Goal: Transaction & Acquisition: Purchase product/service

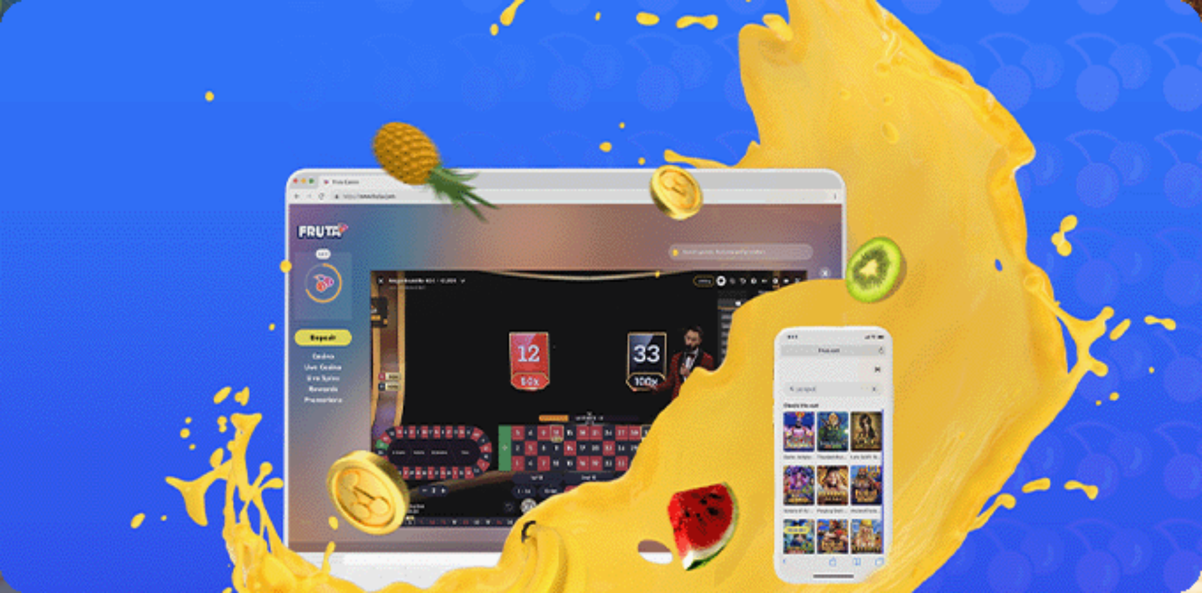
click at [95, 52] on button "Kirjaudu" at bounding box center [87, 45] width 41 height 13
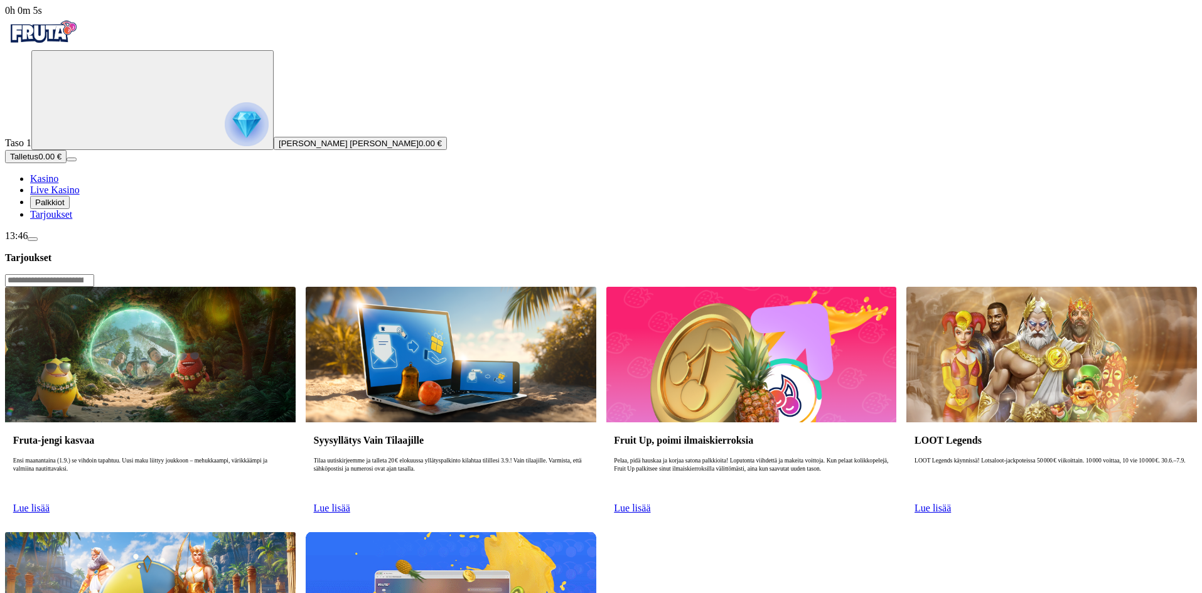
click at [65, 207] on span "Palkkiot" at bounding box center [50, 202] width 30 height 9
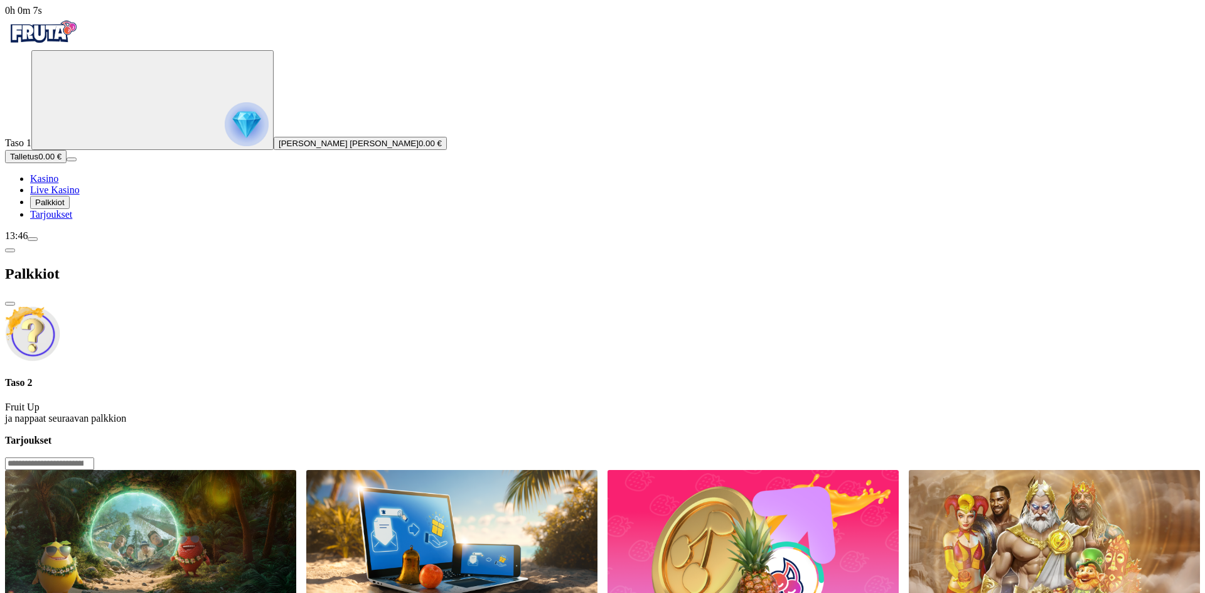
click at [65, 207] on span "Palkkiot" at bounding box center [50, 202] width 30 height 9
click at [225, 139] on img "Primary" at bounding box center [247, 124] width 44 height 44
click at [10, 304] on span "close icon" at bounding box center [10, 304] width 0 height 0
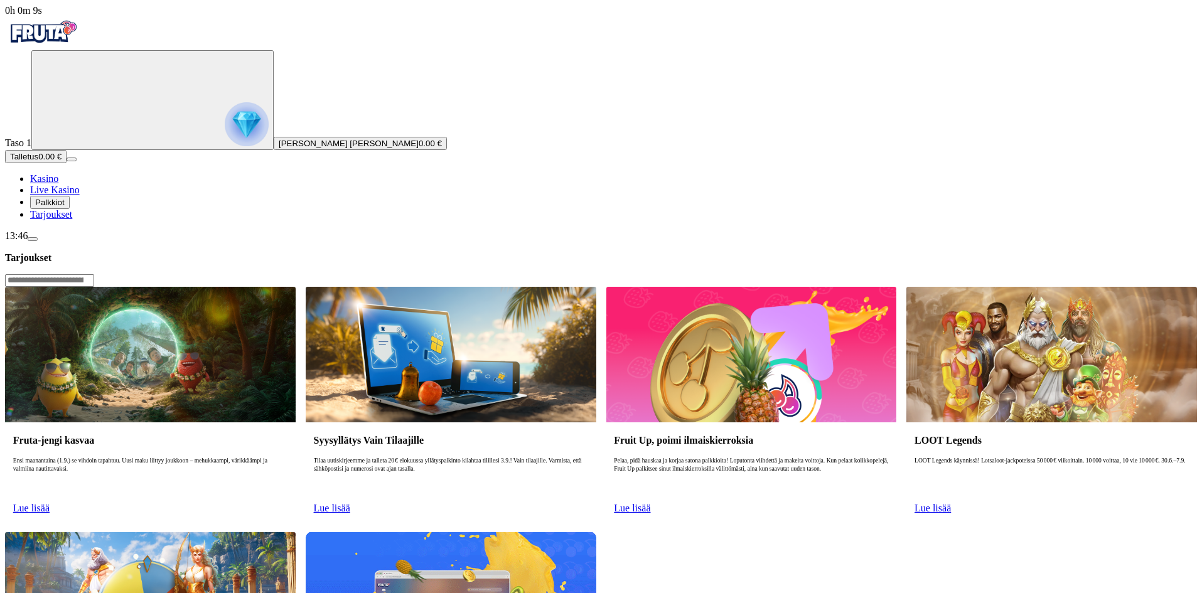
click at [225, 145] on img "Primary" at bounding box center [247, 124] width 44 height 44
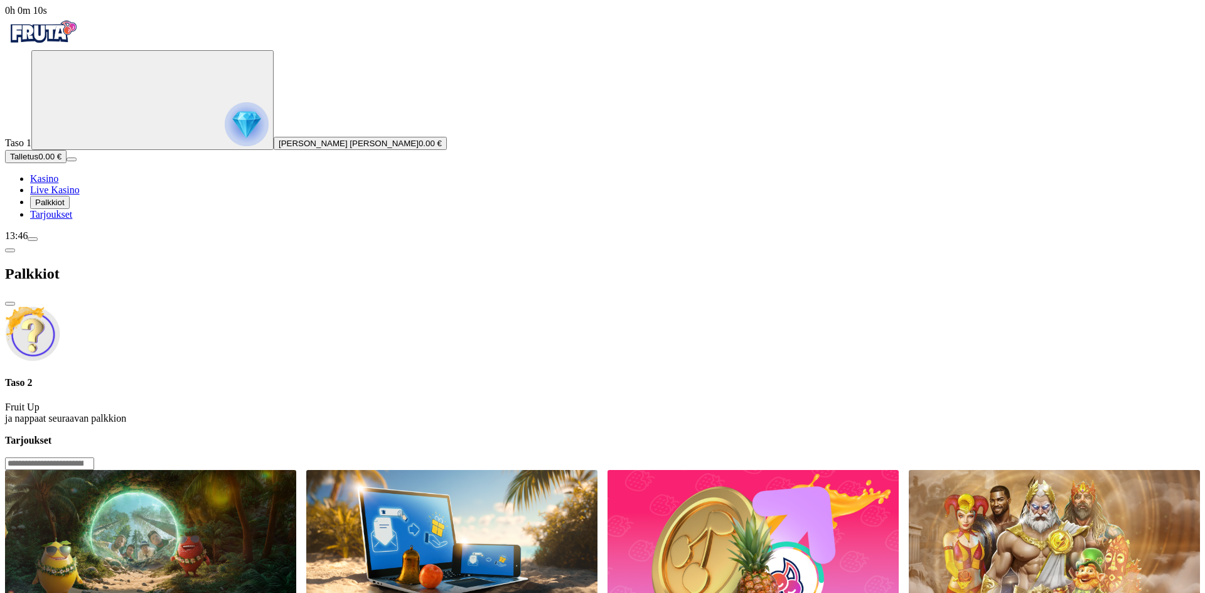
click at [419, 148] on span "0.00 €" at bounding box center [430, 143] width 23 height 9
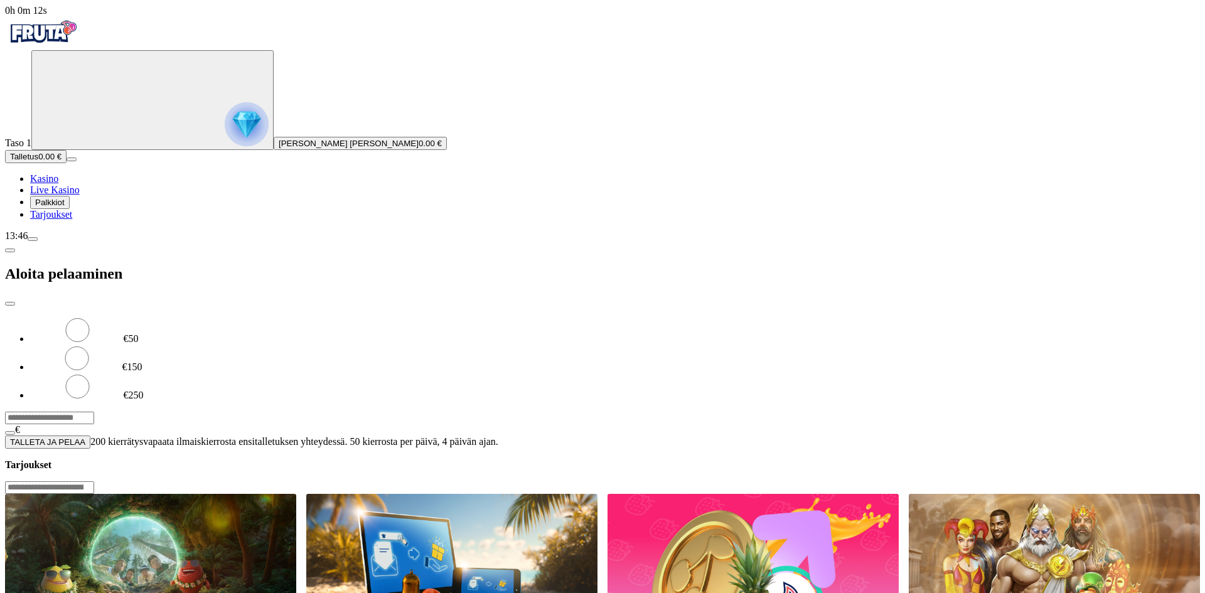
click at [279, 148] on span "[PERSON_NAME] [PERSON_NAME]" at bounding box center [349, 143] width 140 height 9
click at [33, 239] on span "menu icon" at bounding box center [33, 239] width 0 height 0
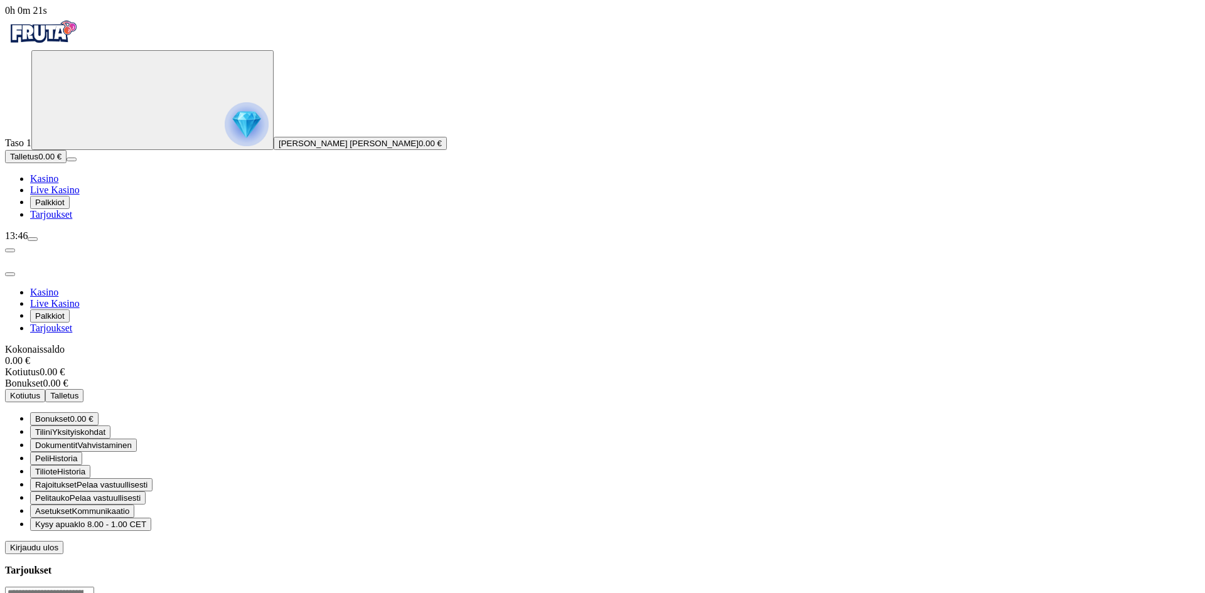
click at [49, 454] on span "Peli" at bounding box center [42, 458] width 14 height 9
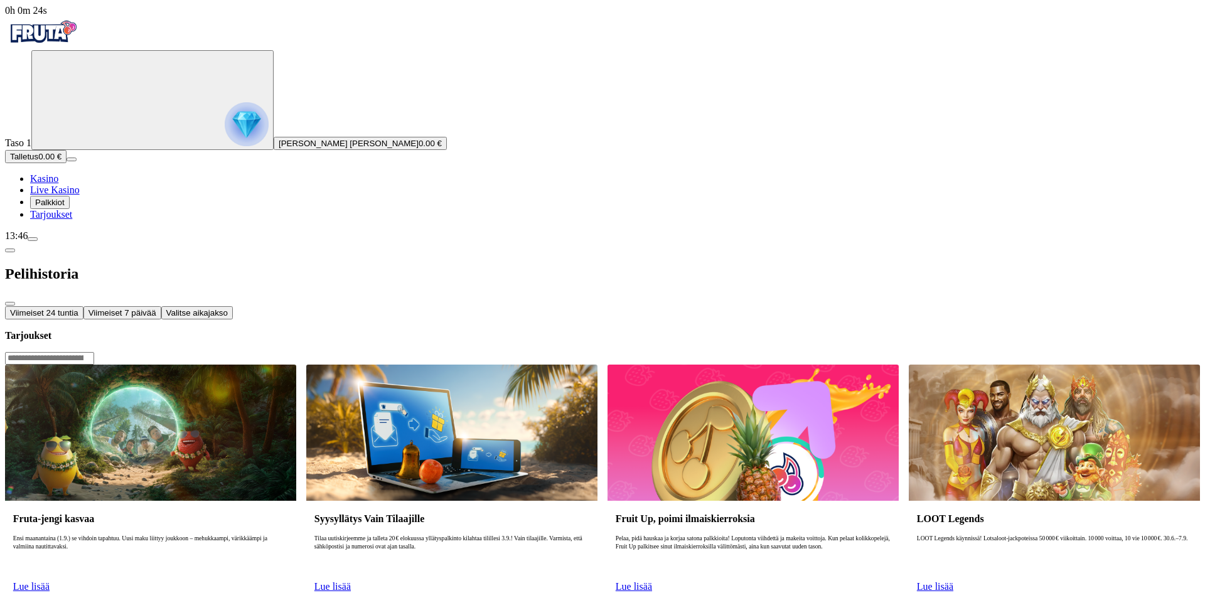
click at [156, 308] on span "Viimeiset 7 päivää" at bounding box center [123, 312] width 68 height 9
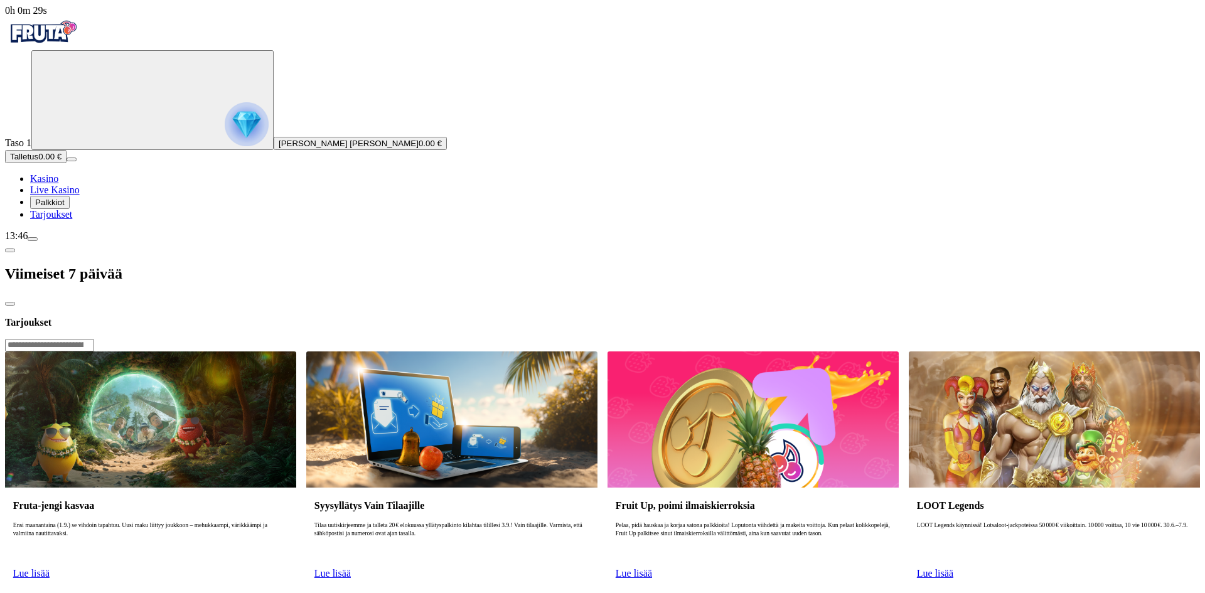
click at [10, 304] on span "close icon" at bounding box center [10, 304] width 0 height 0
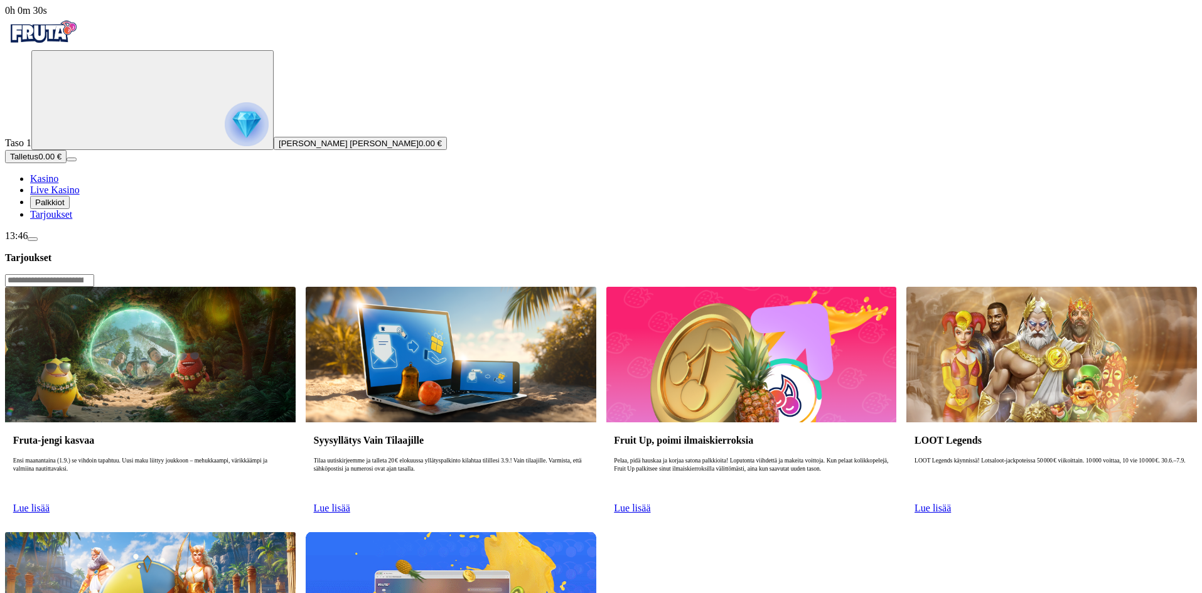
click at [58, 184] on span "Kasino" at bounding box center [44, 178] width 28 height 11
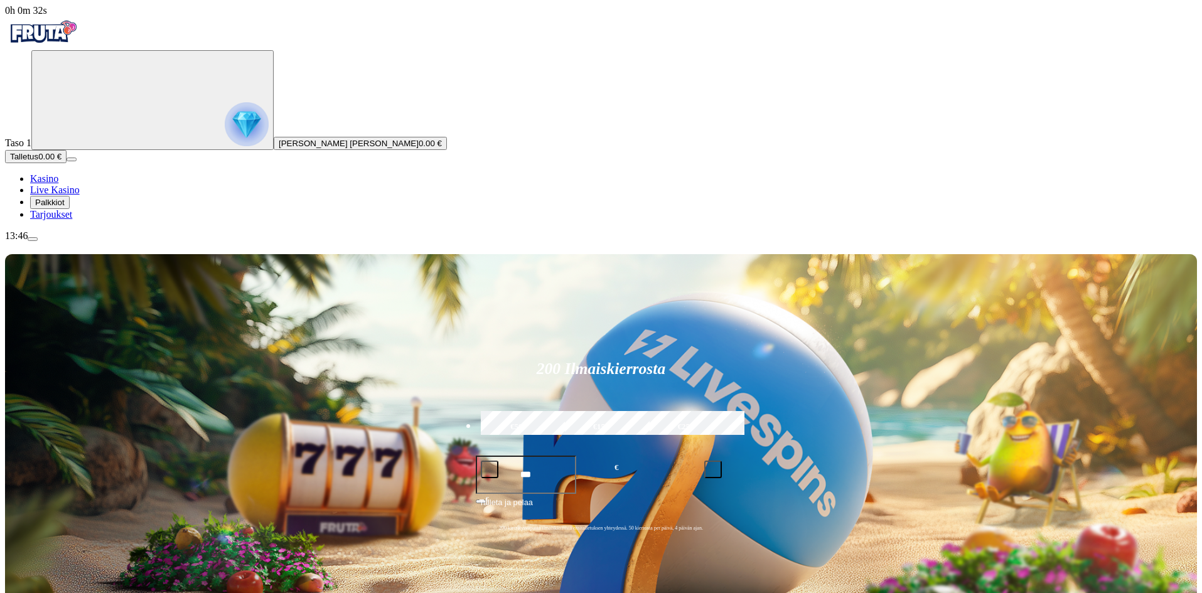
type input "*"
click at [556, 409] on label "€50" at bounding box center [517, 427] width 78 height 36
type input "**"
click at [533, 497] on span "Talleta ja pelaa" at bounding box center [506, 508] width 53 height 23
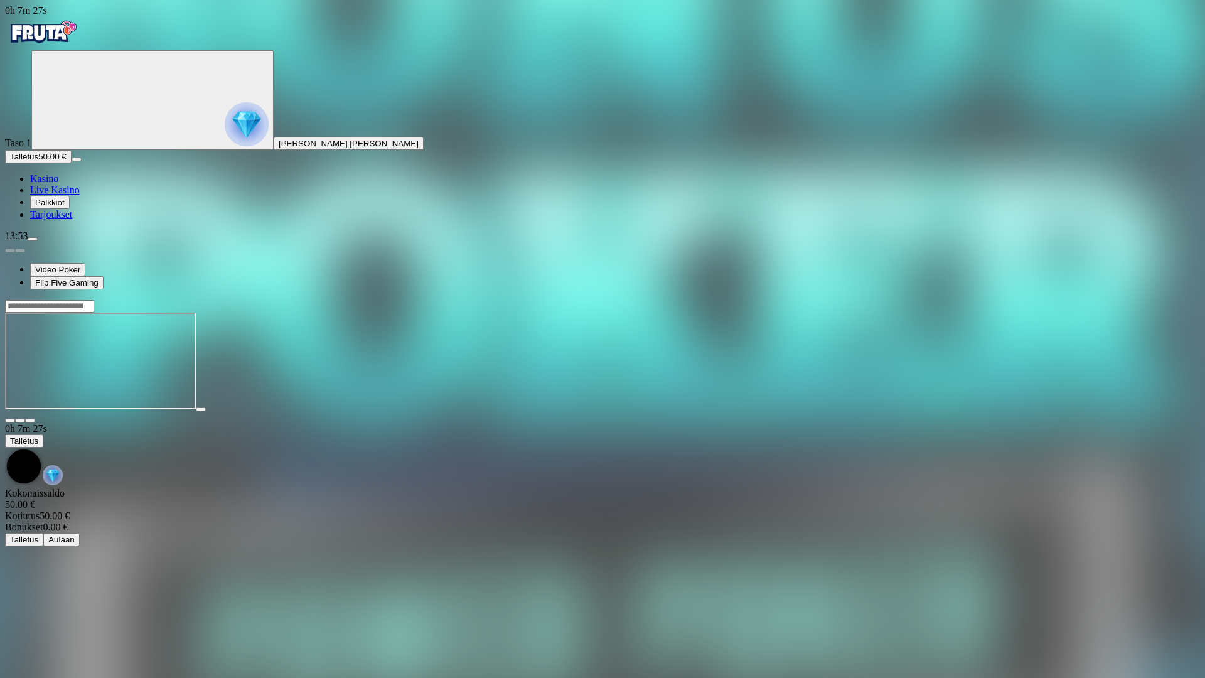
click at [10, 421] on span "close icon" at bounding box center [10, 421] width 0 height 0
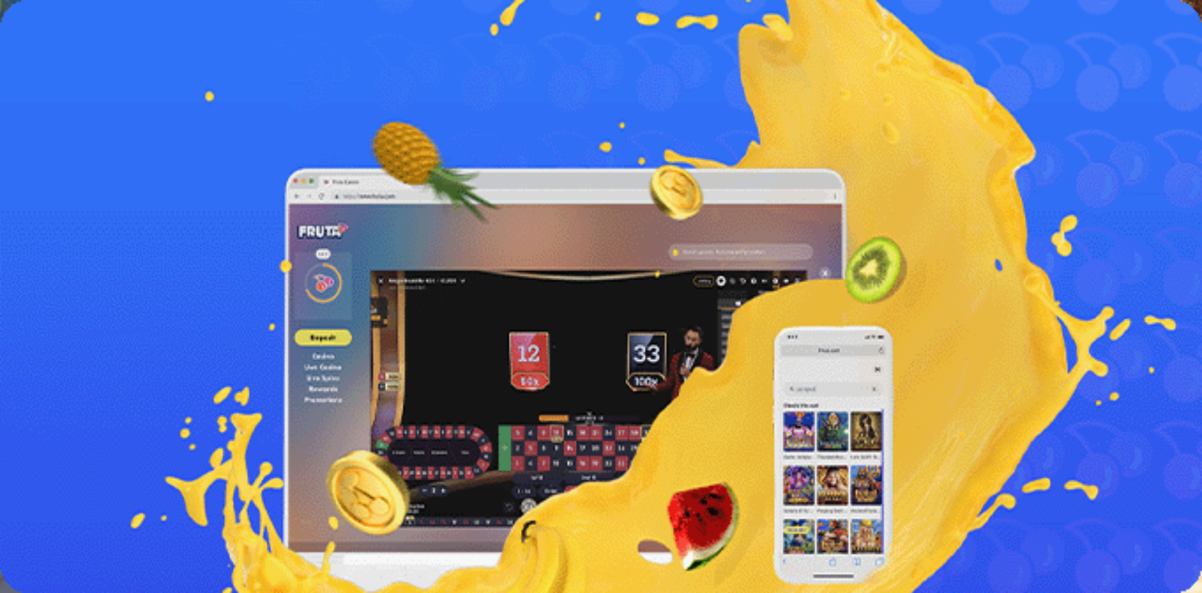
click at [60, 152] on button "Talletus 0.00" at bounding box center [32, 145] width 55 height 13
drag, startPoint x: 239, startPoint y: 112, endPoint x: 119, endPoint y: 113, distance: 119.9
click at [119, 113] on div "0h 12m 13s Taso 1 [PERSON_NAME] [PERSON_NAME] 0.00 € Talletus 0.00 € Kasino Liv…" at bounding box center [602, 227] width 1195 height 444
type input "**"
click at [90, 436] on button "TALLETA JA PELAA" at bounding box center [47, 442] width 85 height 13
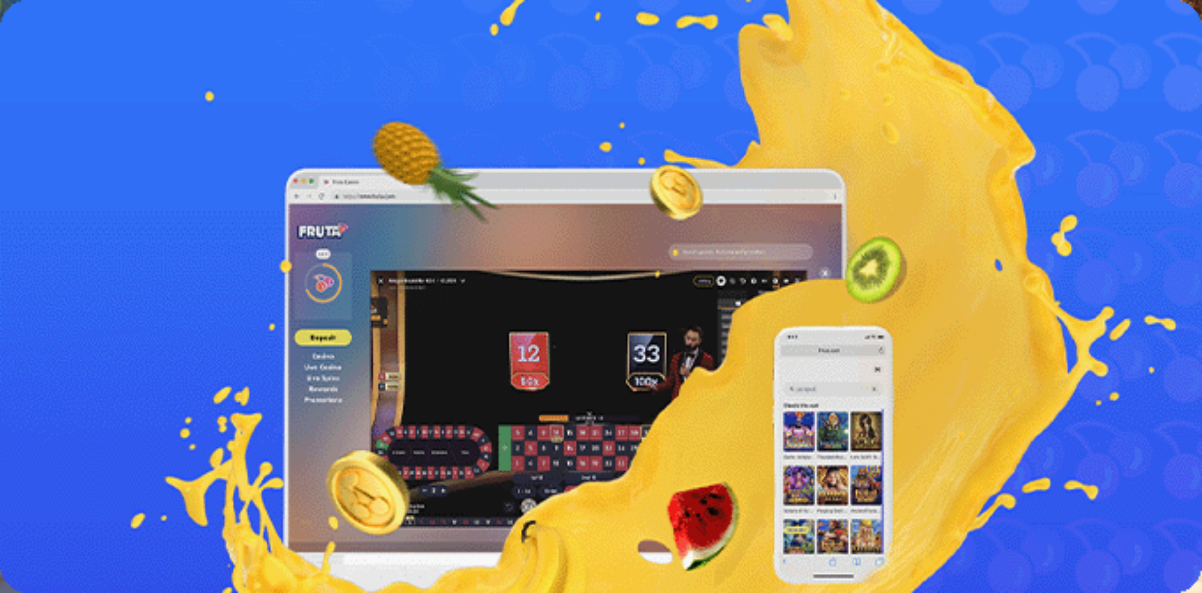
click at [49, 184] on link "Kasino" at bounding box center [44, 178] width 28 height 11
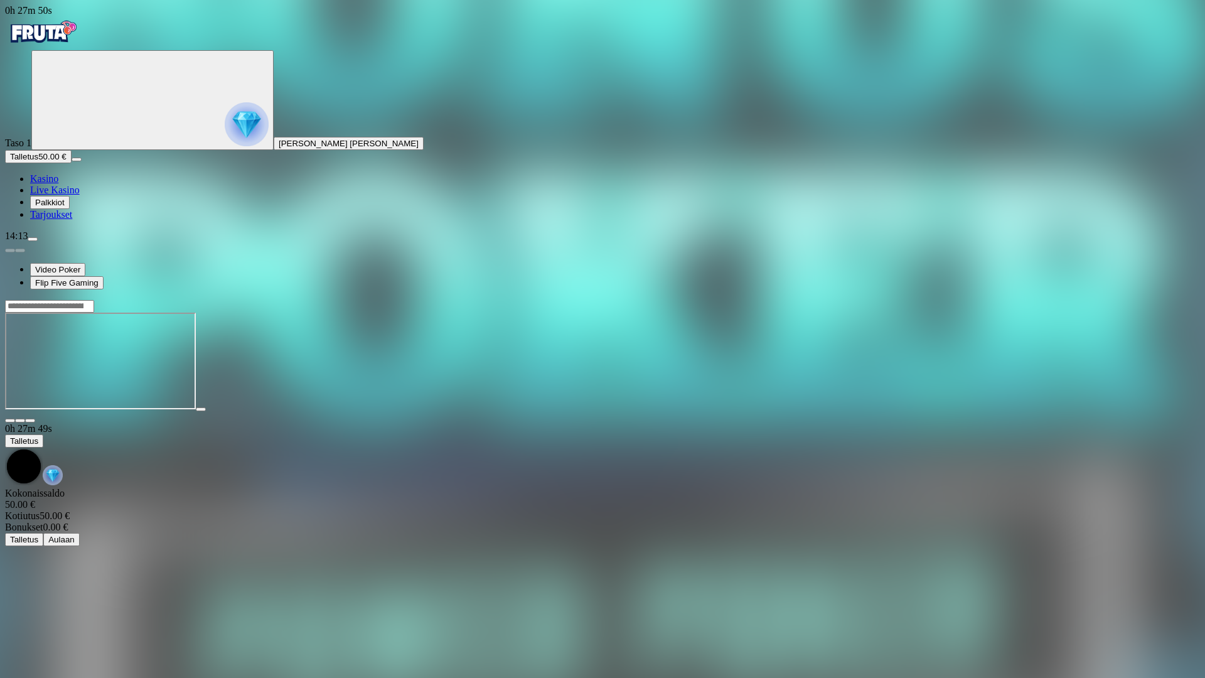
click at [10, 421] on span "close icon" at bounding box center [10, 421] width 0 height 0
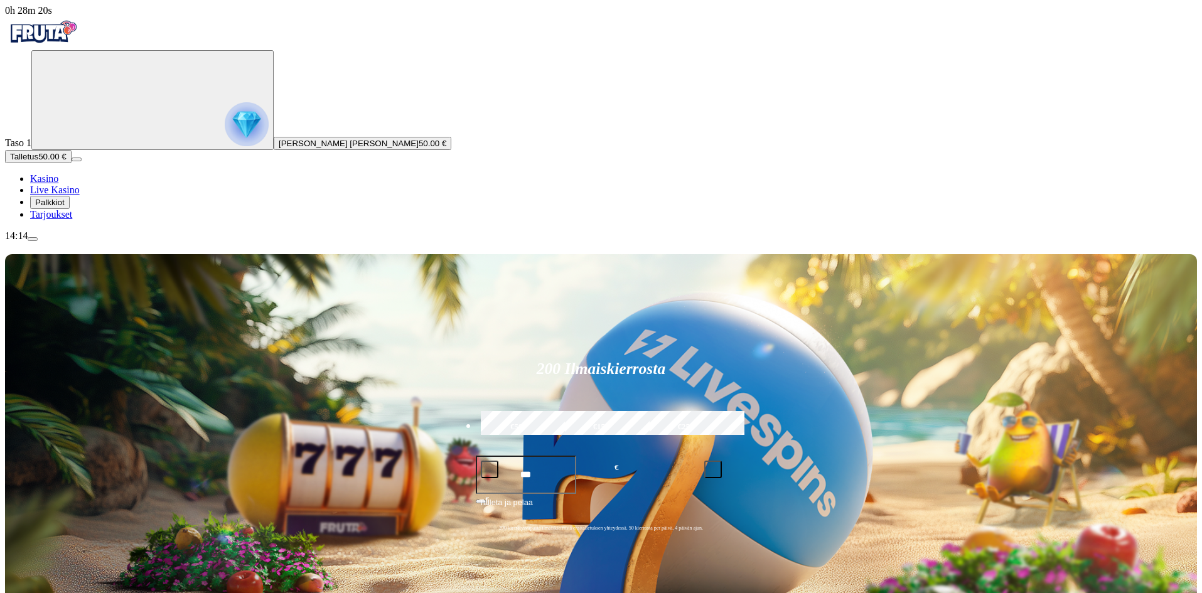
click at [72, 163] on button "Talletus 50.00 €" at bounding box center [38, 156] width 67 height 13
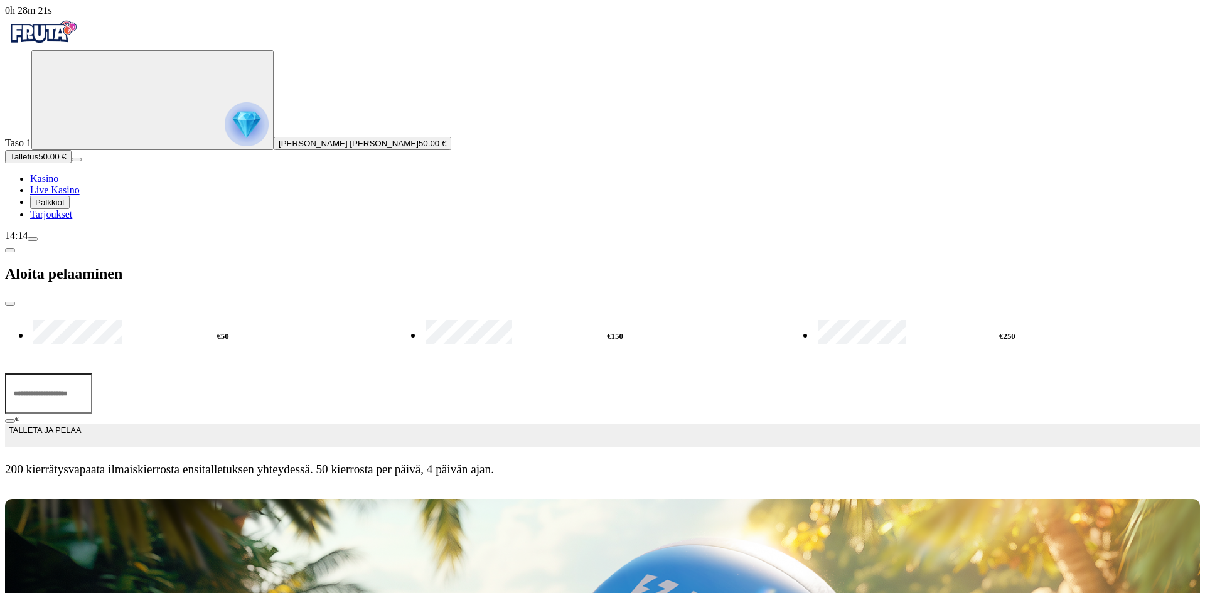
drag, startPoint x: 212, startPoint y: 104, endPoint x: 83, endPoint y: 110, distance: 128.2
click at [90, 112] on div "0h 28m 21s Taso 1 [PERSON_NAME] [PERSON_NAME] 50.00 € Talletus 50.00 € Kasino L…" at bounding box center [602, 245] width 1195 height 481
type input "**"
click at [81, 424] on span "TALLETA JA PELAA" at bounding box center [45, 435] width 72 height 23
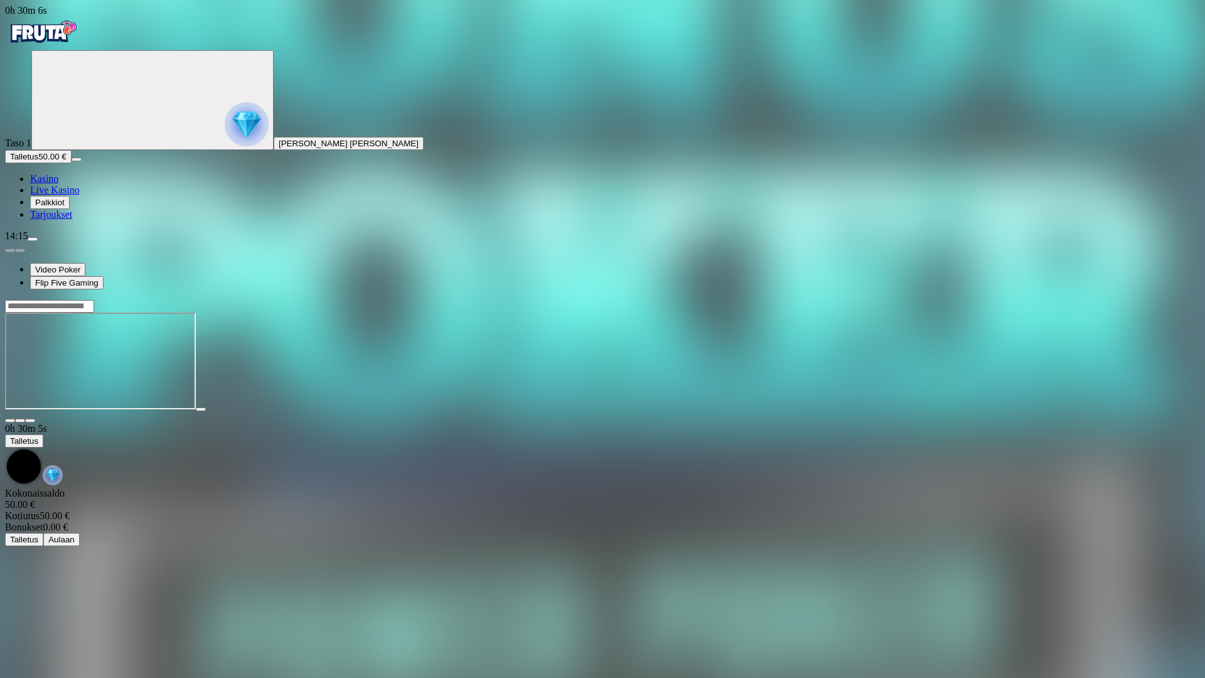
click at [844, 412] on div at bounding box center [602, 362] width 1195 height 99
click at [196, 409] on iframe at bounding box center [100, 361] width 191 height 97
click at [801, 412] on div at bounding box center [602, 362] width 1195 height 99
click at [10, 421] on span "close icon" at bounding box center [10, 421] width 0 height 0
